Goal: Find specific page/section: Find specific page/section

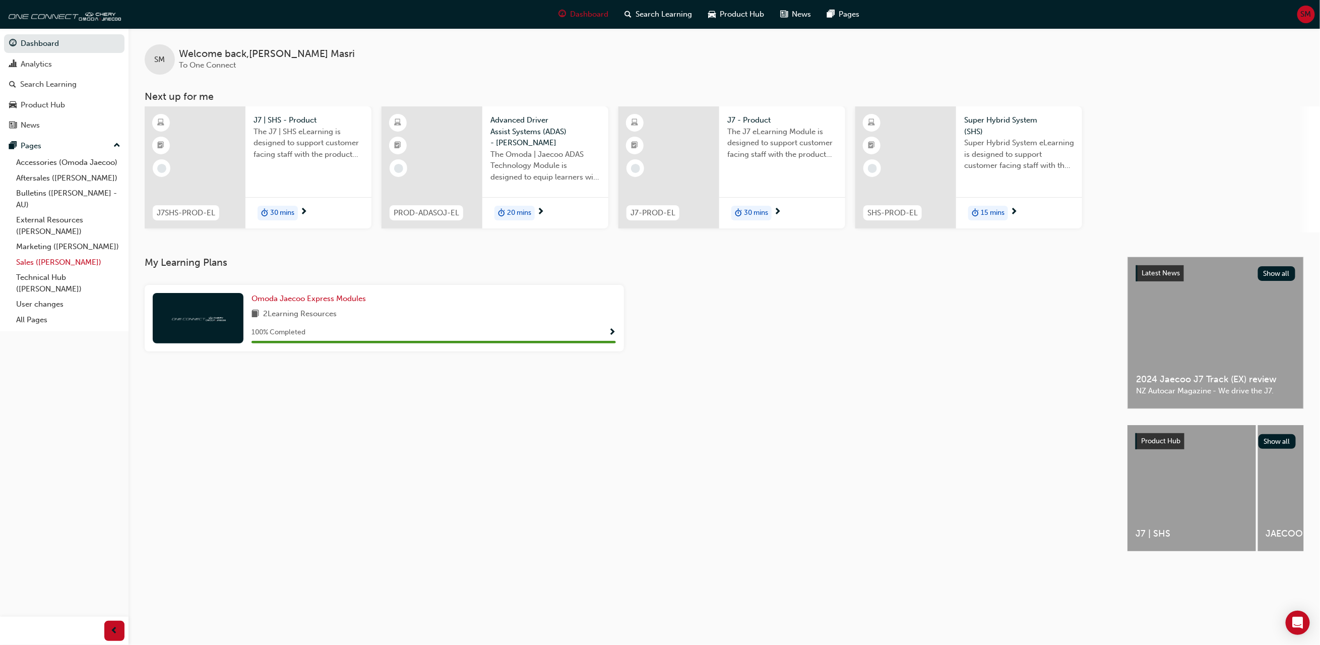
click at [45, 263] on link "Sales ([PERSON_NAME])" at bounding box center [68, 263] width 112 height 16
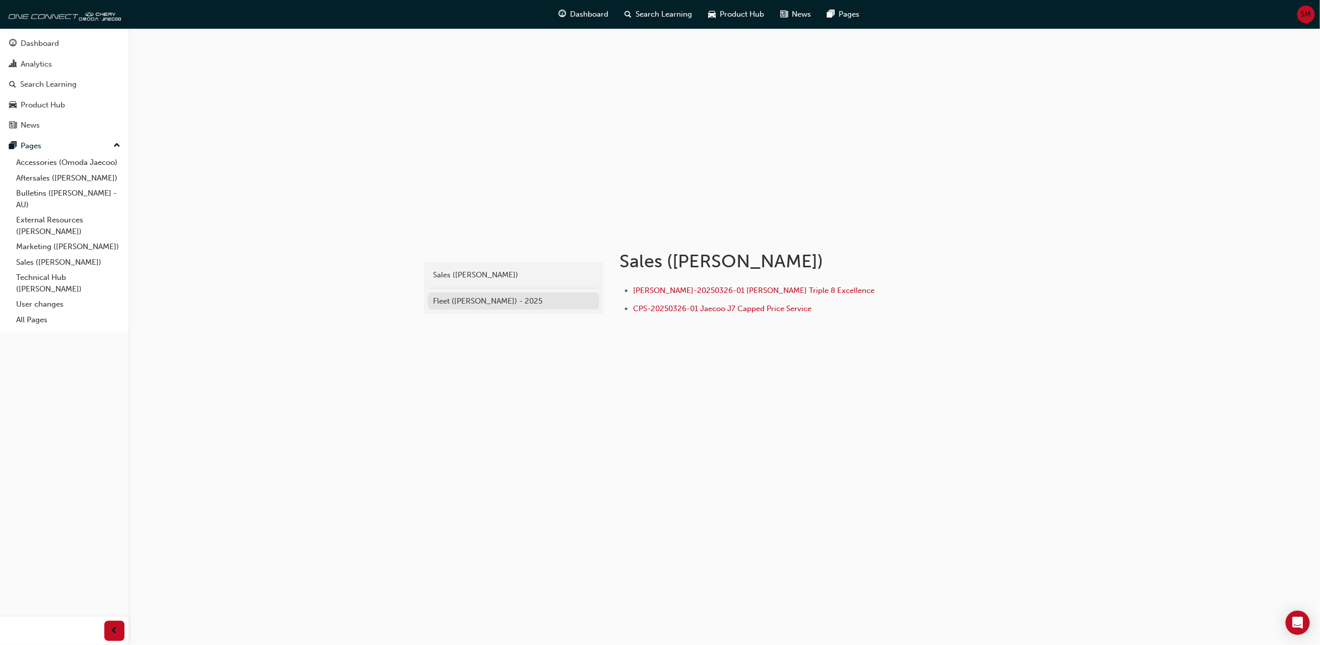
click at [503, 299] on div "Fleet ([PERSON_NAME]) - 2025" at bounding box center [513, 301] width 161 height 12
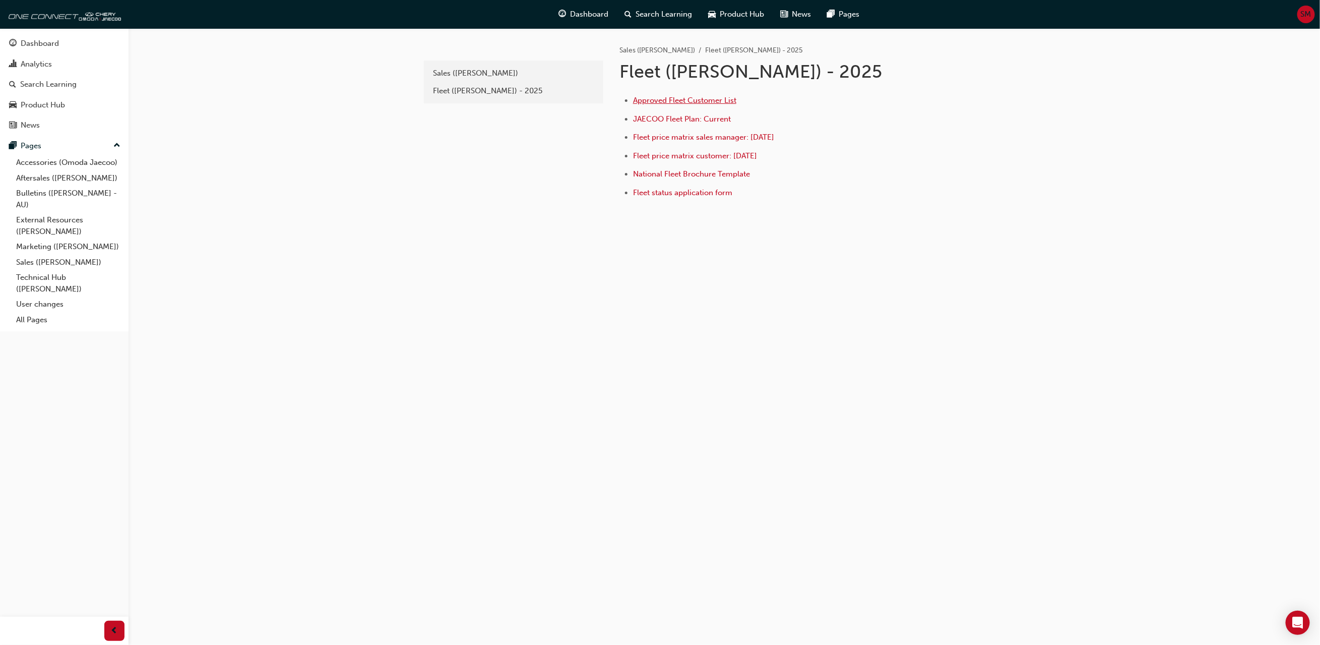
click at [687, 96] on span "Approved Fleet Customer List" at bounding box center [684, 100] width 103 height 9
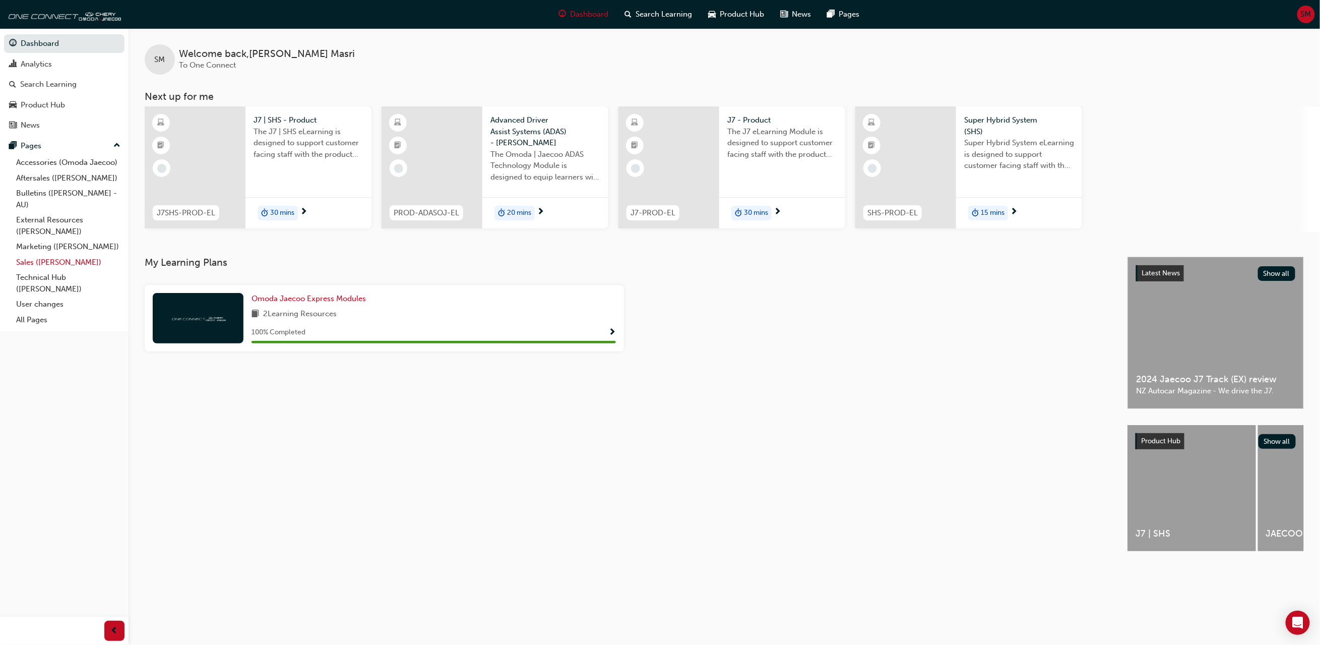
click at [45, 265] on link "Sales ([PERSON_NAME])" at bounding box center [68, 263] width 112 height 16
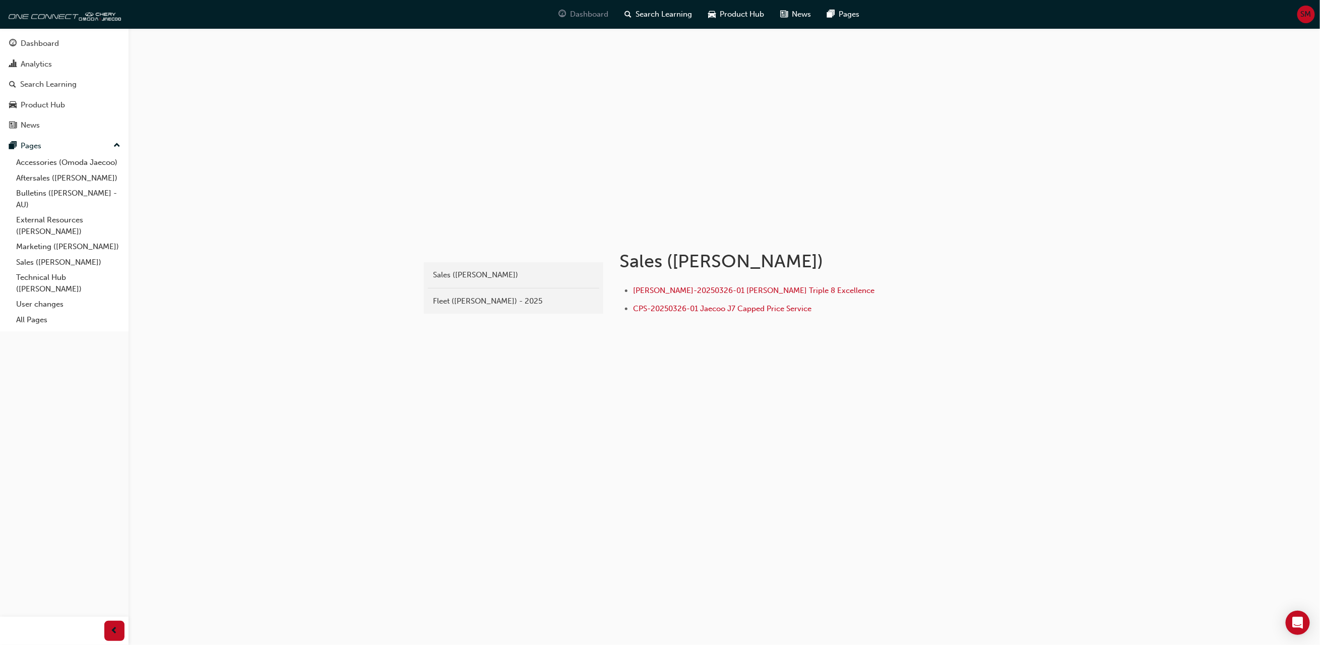
click at [588, 12] on span "Dashboard" at bounding box center [590, 15] width 38 height 12
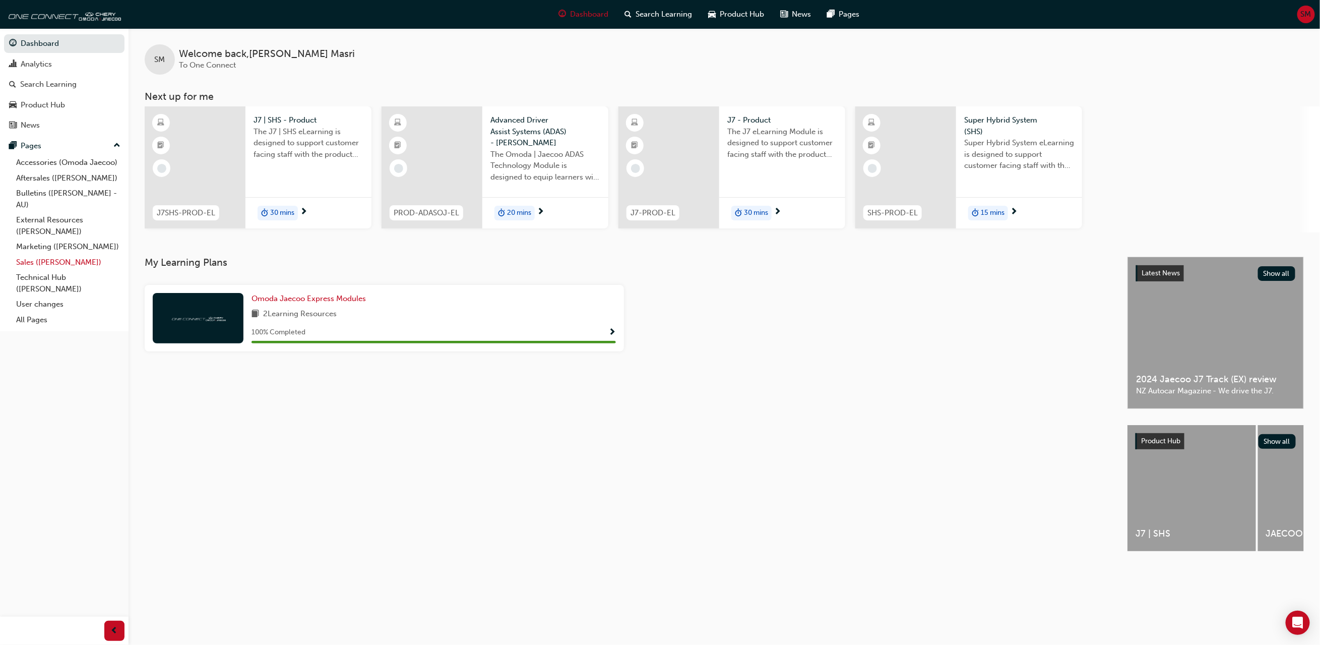
click at [59, 259] on link "Sales ([PERSON_NAME])" at bounding box center [68, 263] width 112 height 16
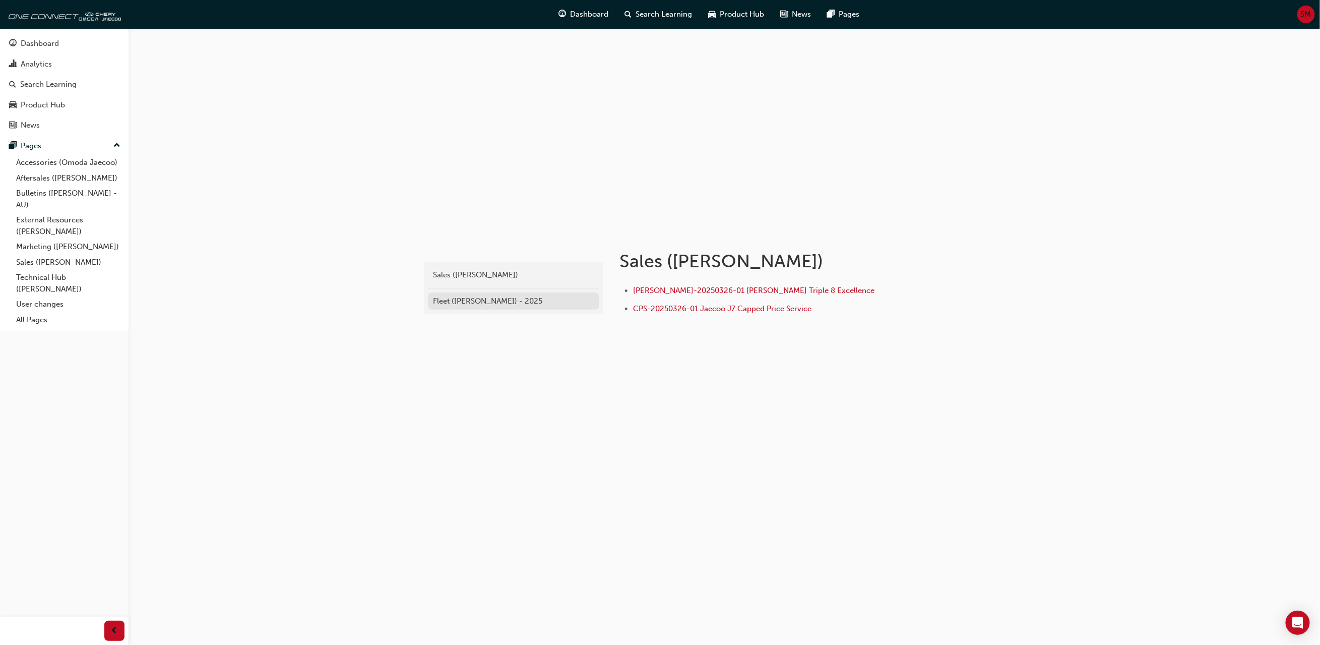
click at [500, 299] on div "Fleet ([PERSON_NAME]) - 2025" at bounding box center [513, 301] width 161 height 12
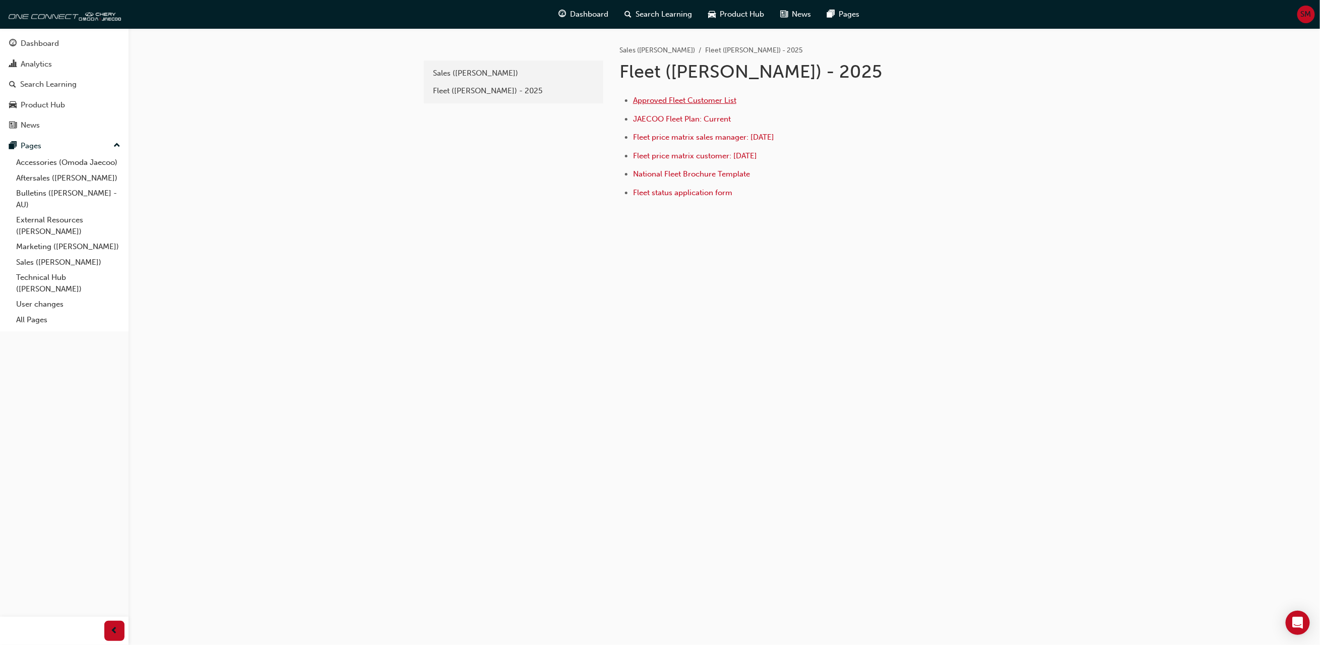
click at [671, 98] on span "Approved Fleet Customer List" at bounding box center [684, 100] width 103 height 9
